Goal: Information Seeking & Learning: Understand process/instructions

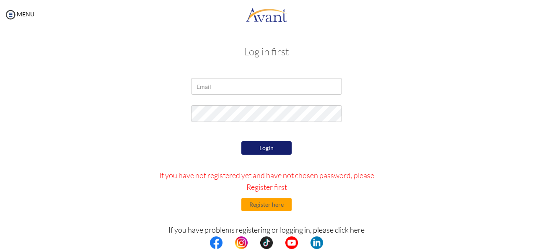
type input "[EMAIL_ADDRESS][PERSON_NAME][DOMAIN_NAME]"
click at [262, 149] on button "Login" at bounding box center [266, 147] width 50 height 13
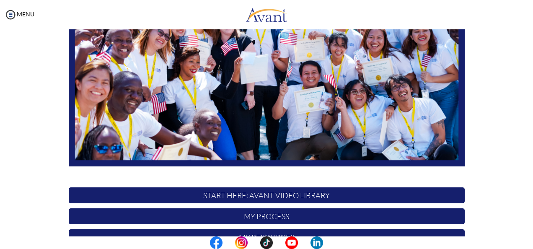
scroll to position [163, 0]
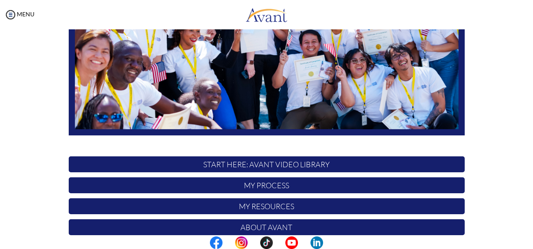
click at [330, 161] on p "START HERE: Avant Video Library" at bounding box center [267, 164] width 396 height 16
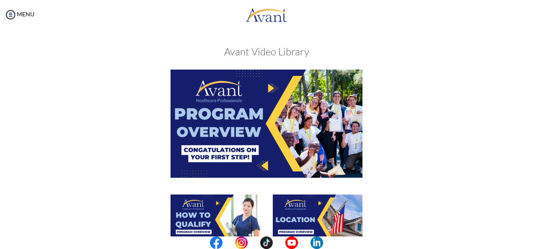
click at [251, 148] on img at bounding box center [267, 124] width 192 height 108
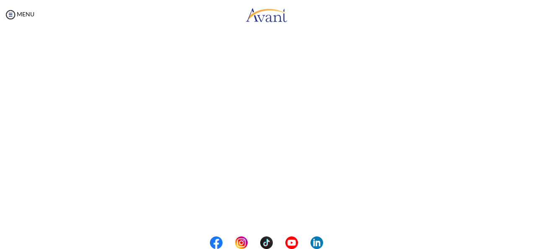
scroll to position [129, 0]
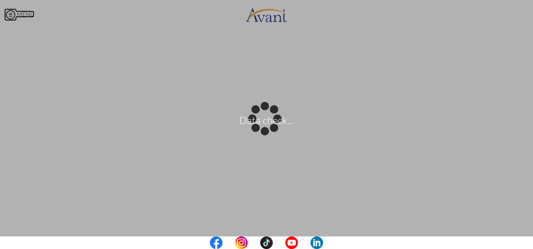
click at [11, 13] on body "Data check... Maintenance break. Please come back in 2 hours. MENU My Status Wh…" at bounding box center [266, 124] width 533 height 249
click at [10, 18] on body "Data check... Maintenance break. Please come back in 2 hours. MENU My Status Wh…" at bounding box center [266, 124] width 533 height 249
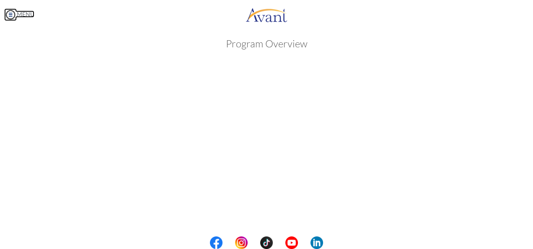
scroll to position [0, 0]
click at [17, 17] on link "MENU" at bounding box center [19, 13] width 30 height 7
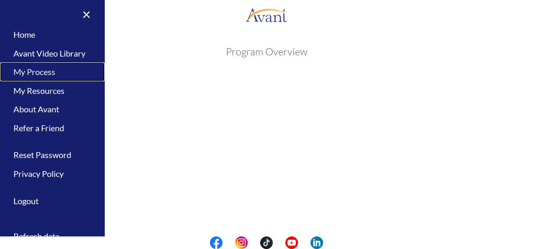
click at [43, 76] on link "My Process" at bounding box center [52, 71] width 105 height 19
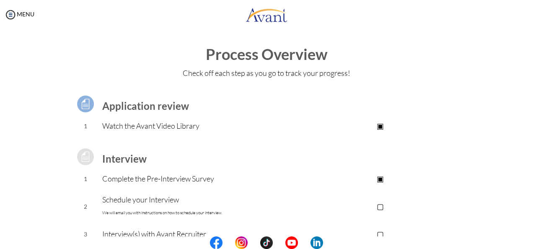
click at [379, 207] on p "▢" at bounding box center [380, 206] width 168 height 12
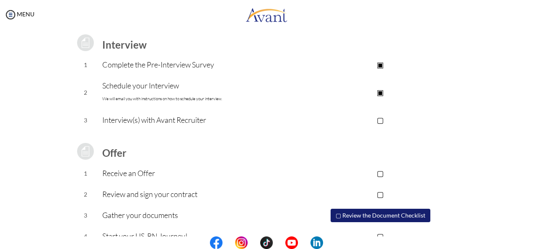
scroll to position [132, 0]
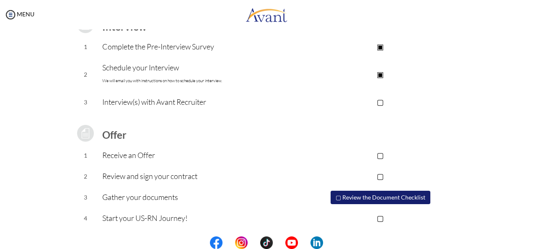
click at [463, 127] on div "Application review 1 Watch the Avant Video Library ▣ Avant Video Library Interv…" at bounding box center [266, 90] width 409 height 277
